Goal: Task Accomplishment & Management: Manage account settings

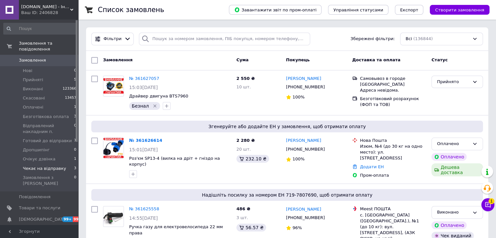
click at [29, 166] on span "Чекає на відправку" at bounding box center [44, 169] width 43 height 6
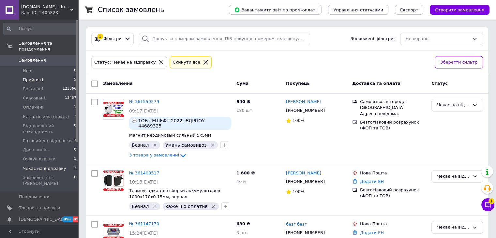
click at [33, 77] on span "Прийняті" at bounding box center [33, 80] width 20 height 6
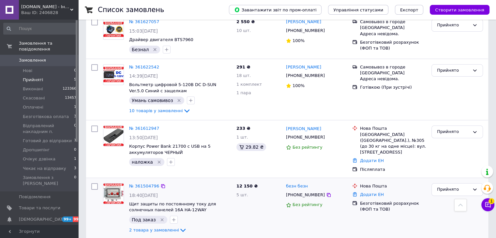
scroll to position [79, 0]
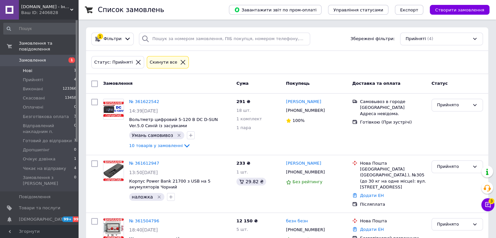
click at [23, 68] on span "Нові" at bounding box center [27, 71] width 9 height 6
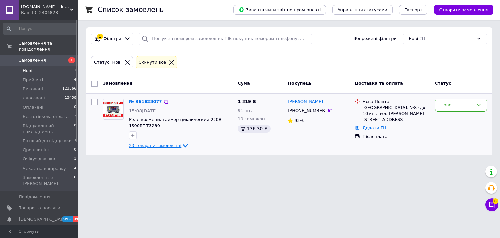
click at [181, 145] on icon at bounding box center [185, 146] width 8 height 8
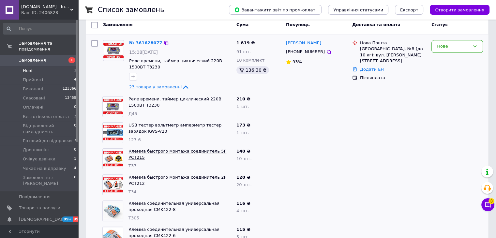
scroll to position [65, 0]
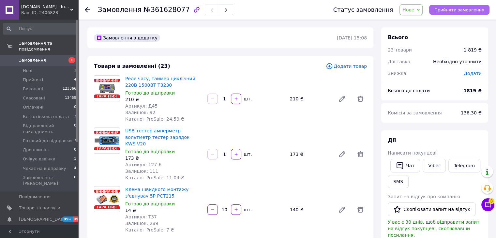
click at [455, 11] on span "Прийняти замовлення" at bounding box center [459, 9] width 50 height 5
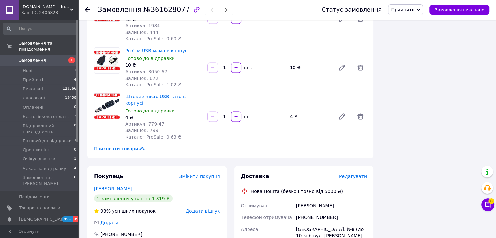
scroll to position [1173, 0]
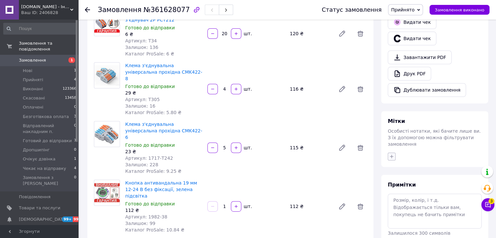
drag, startPoint x: 388, startPoint y: 143, endPoint x: 412, endPoint y: 141, distance: 23.6
click at [389, 154] on icon "button" at bounding box center [391, 156] width 5 height 5
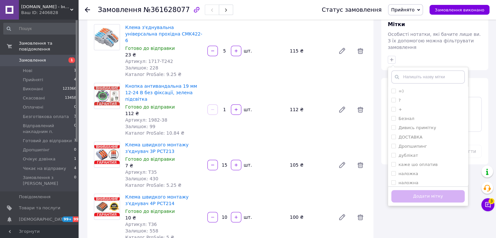
scroll to position [326, 0]
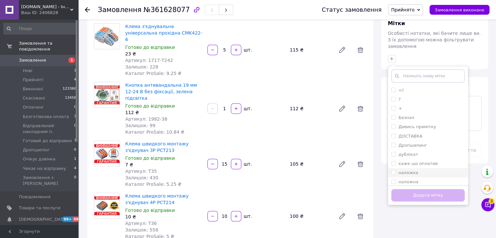
click at [395, 170] on input "наложка" at bounding box center [393, 172] width 4 height 4
checkbox input "true"
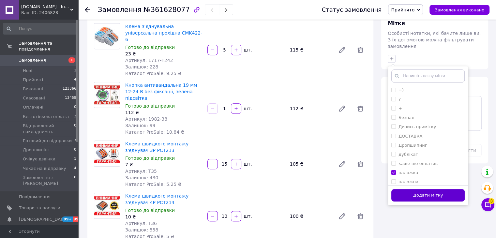
click at [416, 189] on button "Додати мітку" at bounding box center [427, 195] width 73 height 13
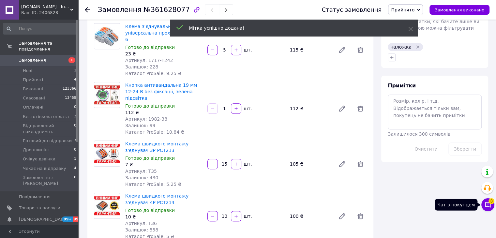
click at [491, 206] on button "Чат з покупцем 3" at bounding box center [487, 204] width 13 height 13
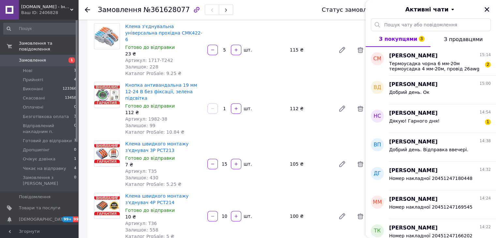
click at [485, 9] on icon "Закрити" at bounding box center [486, 9] width 5 height 5
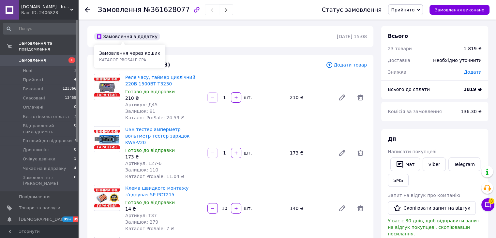
scroll to position [0, 0]
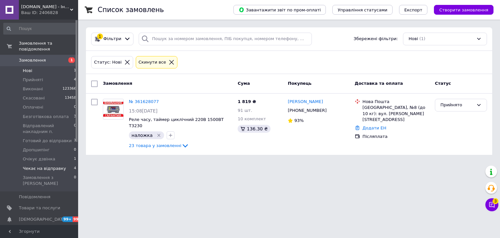
click at [45, 166] on span "Чекає на відправку" at bounding box center [44, 169] width 43 height 6
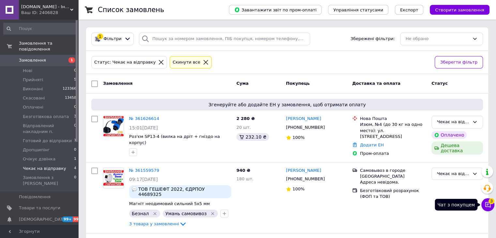
click at [489, 205] on icon at bounding box center [487, 204] width 7 height 7
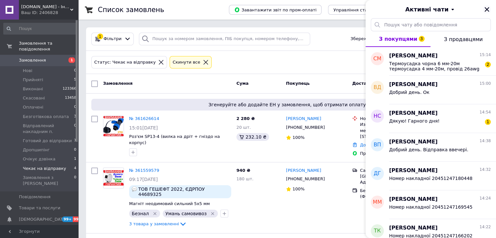
click at [486, 9] on icon "Закрити" at bounding box center [486, 9] width 5 height 5
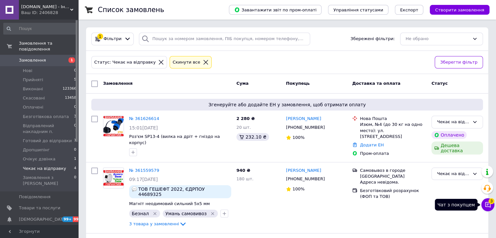
click at [487, 206] on icon at bounding box center [487, 204] width 7 height 7
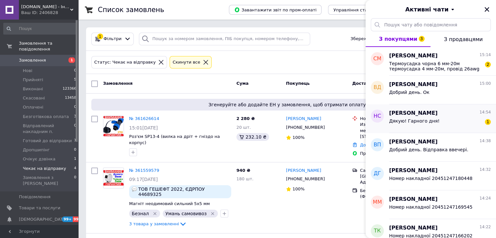
click at [421, 120] on span "Дякую! Гарного дня!" at bounding box center [414, 120] width 51 height 5
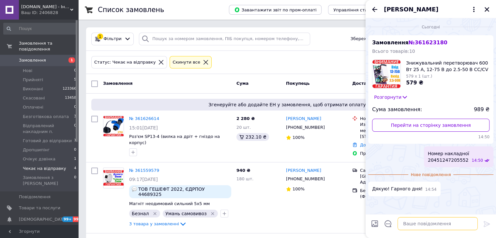
click at [408, 228] on textarea at bounding box center [437, 223] width 80 height 13
type textarea "Дякуєм вам! Навзаєм!"
click at [486, 224] on icon at bounding box center [487, 224] width 8 height 8
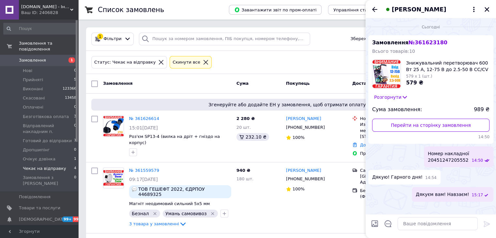
click at [487, 9] on icon "Закрити" at bounding box center [486, 9] width 5 height 5
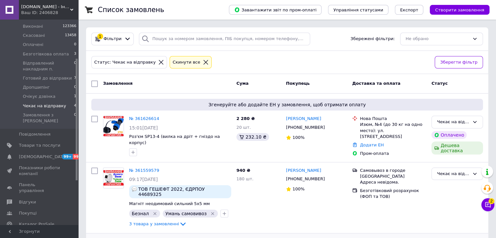
scroll to position [65, 0]
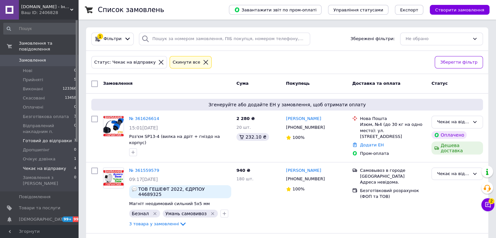
click at [44, 138] on span "Готовий до відправки" at bounding box center [47, 141] width 49 height 6
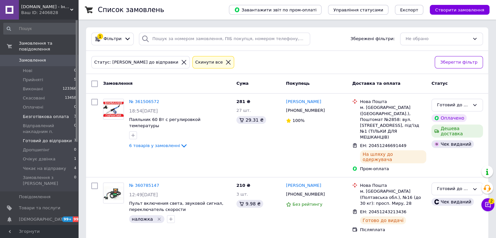
click at [36, 114] on span "Безготівкова оплата" at bounding box center [46, 117] width 46 height 6
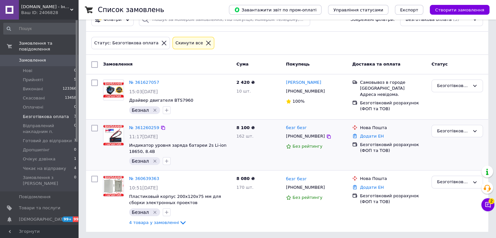
scroll to position [20, 0]
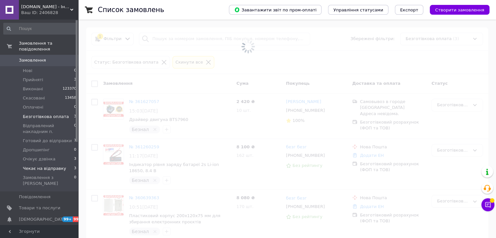
drag, startPoint x: 40, startPoint y: 163, endPoint x: 44, endPoint y: 165, distance: 3.9
click at [40, 166] on span "Чекає на відправку" at bounding box center [44, 169] width 43 height 6
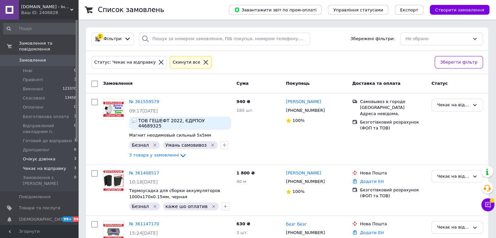
click at [43, 156] on span "Очікує дзвінка" at bounding box center [39, 159] width 33 height 6
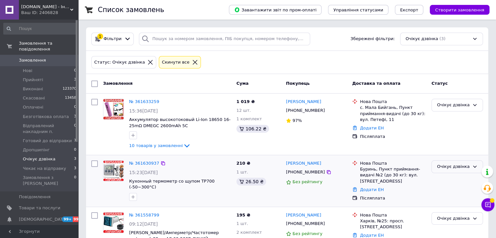
click at [450, 165] on div "Очікує дзвінка" at bounding box center [453, 166] width 33 height 7
click at [450, 177] on li "Прийнято" at bounding box center [456, 180] width 51 height 12
drag, startPoint x: 133, startPoint y: 189, endPoint x: 181, endPoint y: 189, distance: 48.2
click at [134, 194] on icon "button" at bounding box center [132, 196] width 5 height 5
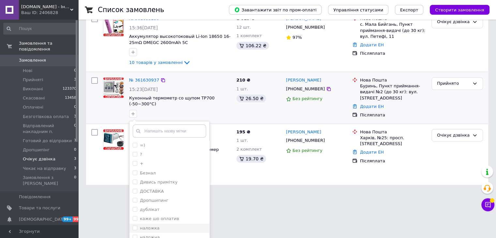
scroll to position [98, 0]
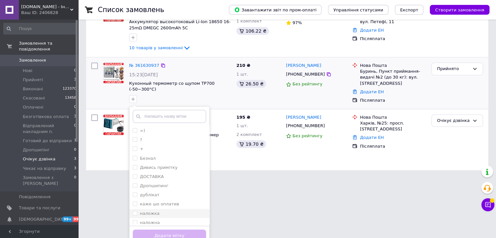
click at [133, 211] on input "наложка" at bounding box center [135, 213] width 4 height 4
checkbox input "true"
click at [175, 231] on button "Додати мітку" at bounding box center [169, 235] width 73 height 13
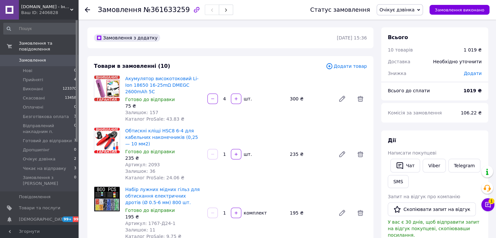
click at [403, 13] on span "Очікує дзвінка" at bounding box center [399, 9] width 47 height 11
click at [397, 26] on li "Прийнято" at bounding box center [411, 23] width 69 height 10
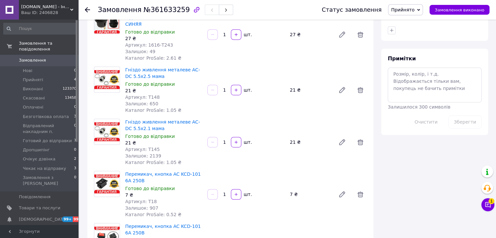
scroll to position [261, 0]
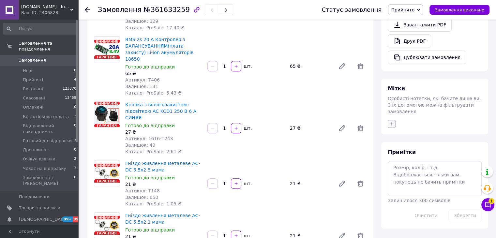
click at [389, 121] on icon "button" at bounding box center [391, 123] width 5 height 5
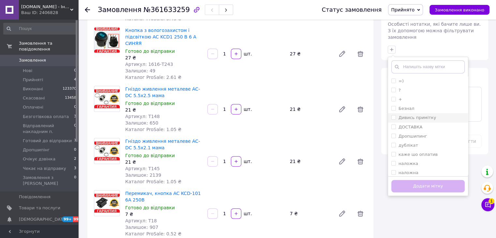
scroll to position [358, 0]
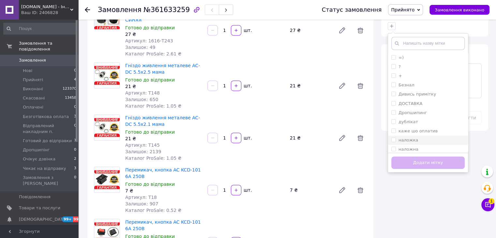
click at [391, 137] on span at bounding box center [393, 139] width 5 height 5
click at [391, 137] on input "наложка" at bounding box center [393, 139] width 4 height 4
click at [392, 137] on input "наложка" at bounding box center [393, 139] width 4 height 4
checkbox input "true"
click at [410, 156] on button "Додати мітку" at bounding box center [427, 162] width 73 height 13
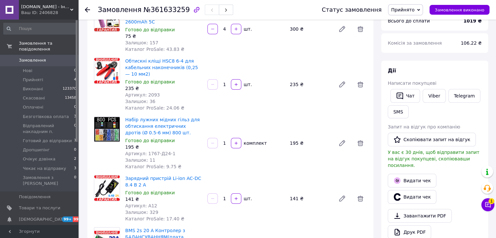
scroll to position [65, 0]
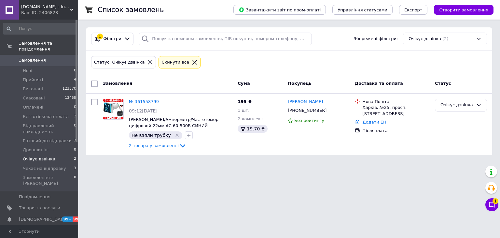
click at [27, 156] on span "Очікує дзвінка" at bounding box center [39, 159] width 33 height 6
click at [49, 164] on li "Чекає на відправку 3" at bounding box center [40, 168] width 80 height 9
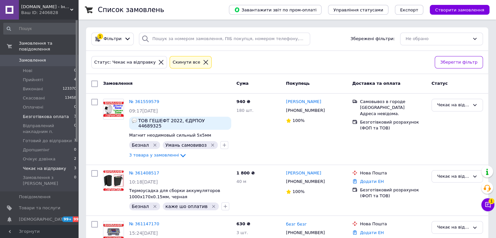
click at [46, 114] on span "Безготівкова оплата" at bounding box center [46, 117] width 46 height 6
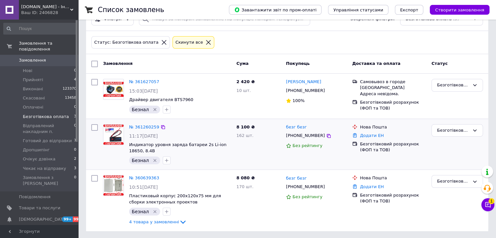
scroll to position [20, 0]
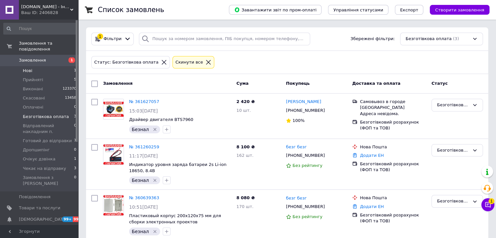
click at [29, 68] on span "Нові" at bounding box center [27, 71] width 9 height 6
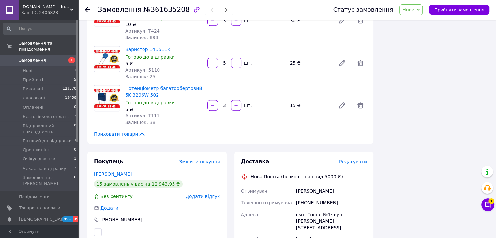
scroll to position [619, 0]
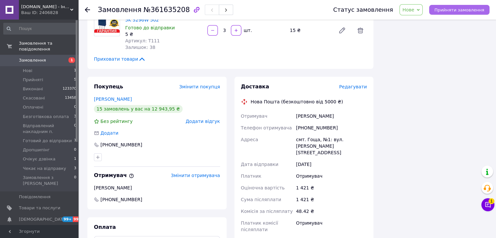
click at [445, 8] on span "Прийняти замовлення" at bounding box center [459, 9] width 50 height 5
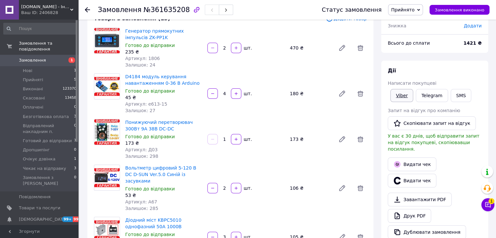
scroll to position [163, 0]
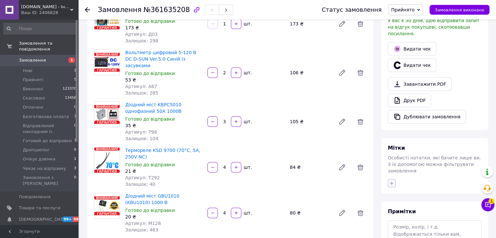
click at [390, 181] on icon "button" at bounding box center [391, 183] width 5 height 5
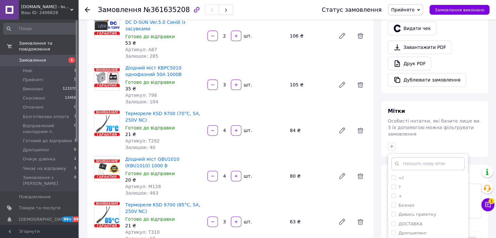
scroll to position [293, 0]
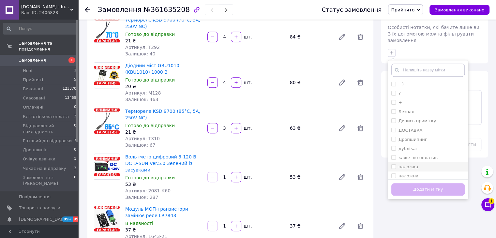
click at [392, 164] on input "наложка" at bounding box center [393, 166] width 4 height 4
checkbox input "true"
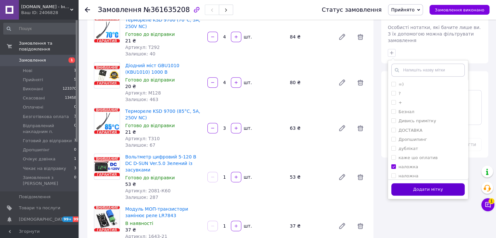
click at [425, 183] on button "Додати мітку" at bounding box center [427, 189] width 73 height 13
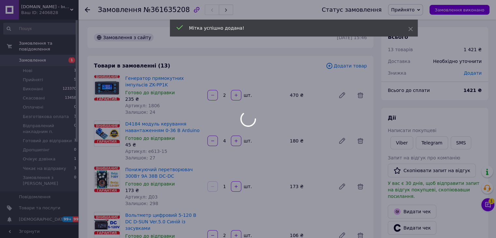
scroll to position [0, 0]
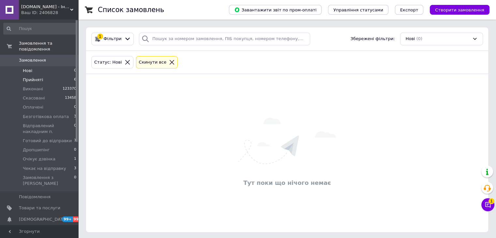
click at [37, 77] on span "Прийняті" at bounding box center [33, 80] width 20 height 6
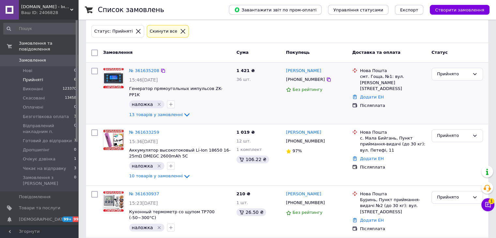
scroll to position [33, 0]
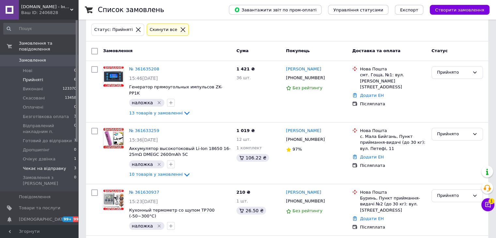
click at [59, 166] on span "Чекає на відправку" at bounding box center [44, 169] width 43 height 6
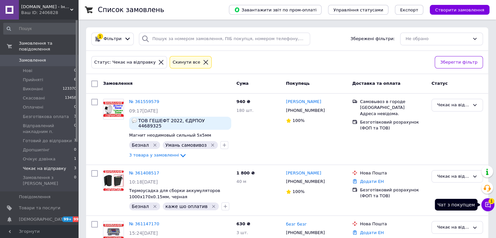
click at [488, 205] on icon at bounding box center [487, 204] width 7 height 7
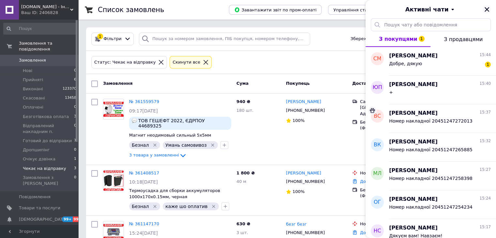
click at [486, 10] on icon "Закрити" at bounding box center [486, 9] width 5 height 5
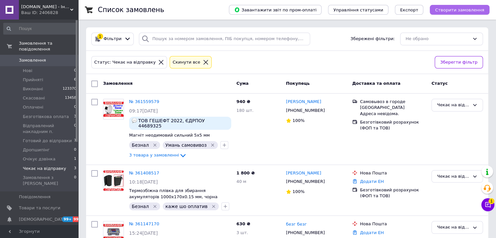
click at [459, 11] on span "Створити замовлення" at bounding box center [459, 9] width 49 height 5
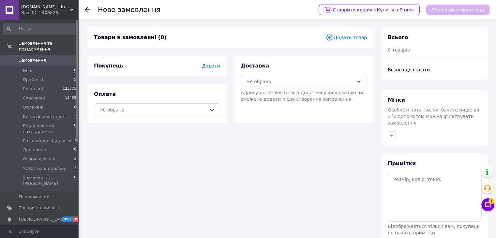
click at [339, 41] on span "Додати товар" at bounding box center [345, 37] width 41 height 7
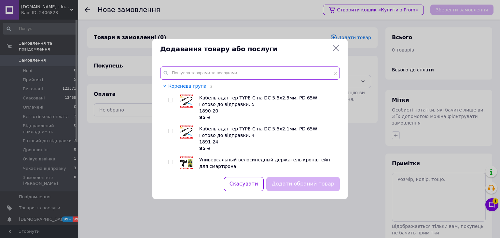
click at [181, 74] on input "text" at bounding box center [250, 72] width 180 height 13
drag, startPoint x: 337, startPoint y: 49, endPoint x: 300, endPoint y: 56, distance: 37.6
click at [337, 49] on icon at bounding box center [336, 48] width 6 height 6
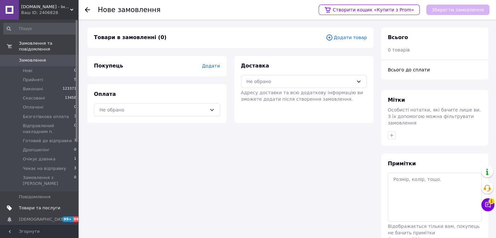
click at [36, 205] on span "Товари та послуги" at bounding box center [39, 208] width 41 height 6
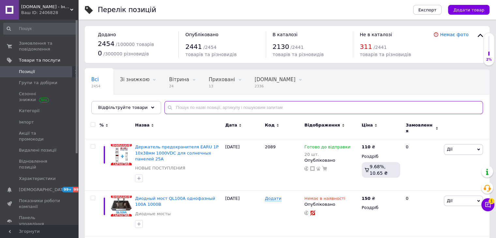
click at [181, 107] on input "text" at bounding box center [323, 107] width 318 height 13
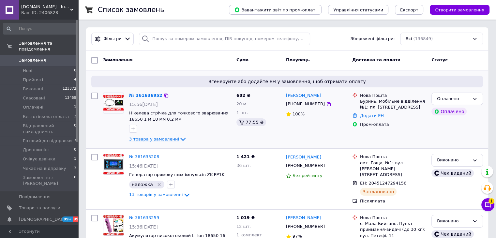
click at [179, 141] on icon at bounding box center [183, 139] width 8 height 8
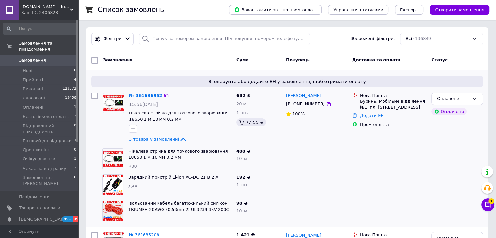
click at [179, 141] on icon at bounding box center [183, 139] width 8 height 8
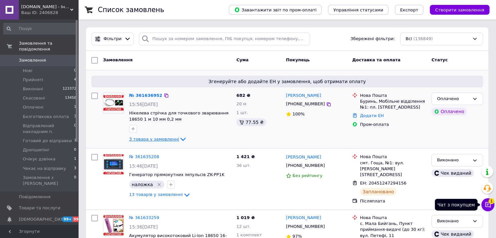
click at [487, 205] on icon at bounding box center [488, 205] width 6 height 6
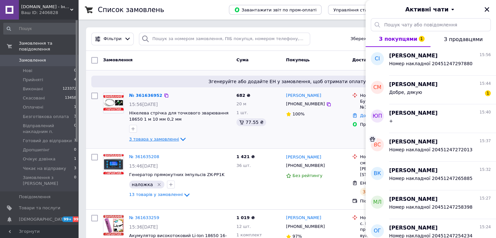
drag, startPoint x: 484, startPoint y: 9, endPoint x: 478, endPoint y: 9, distance: 5.5
click at [484, 9] on icon "Закрити" at bounding box center [487, 10] width 6 height 6
